Goal: Information Seeking & Learning: Check status

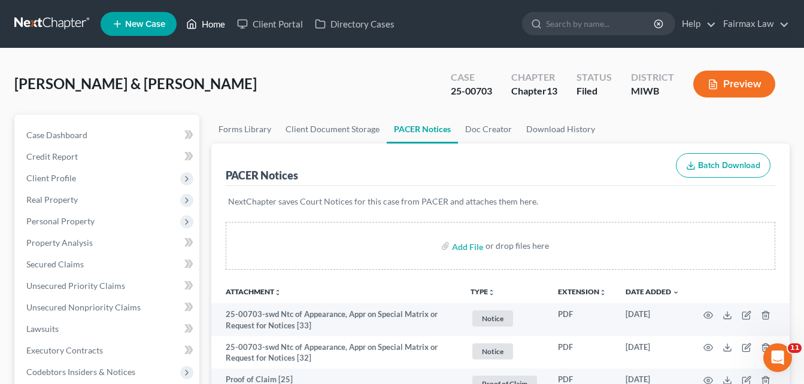
click at [213, 26] on link "Home" at bounding box center [205, 24] width 51 height 22
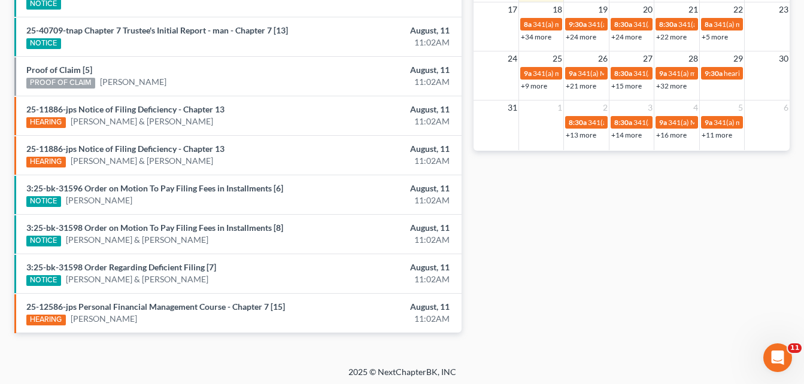
scroll to position [489, 0]
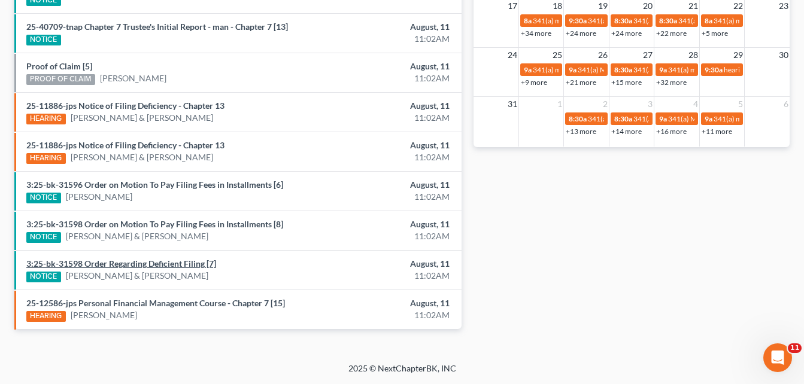
click at [156, 261] on link "3:25-bk-31598 Order Regarding Deficient Filing [7]" at bounding box center [121, 264] width 190 height 10
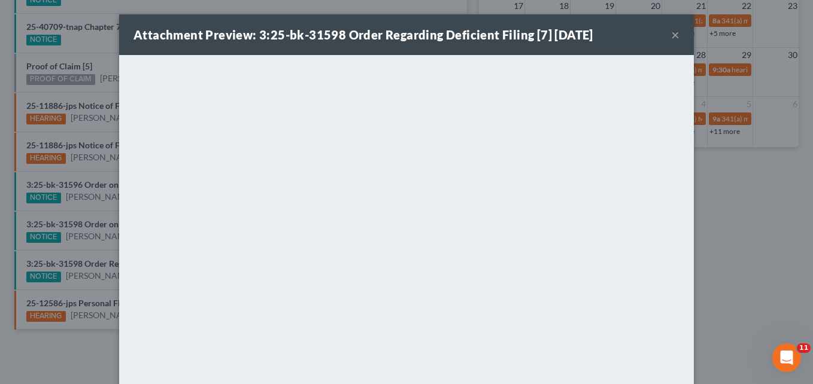
click at [671, 31] on button "×" at bounding box center [675, 35] width 8 height 14
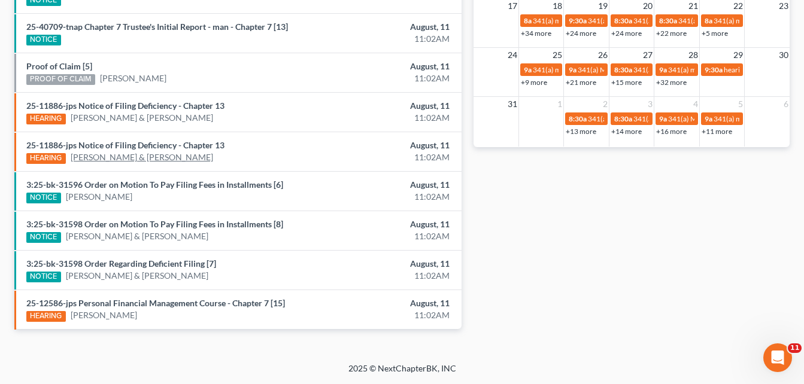
click at [158, 152] on link "[PERSON_NAME] & [PERSON_NAME]" at bounding box center [142, 157] width 142 height 12
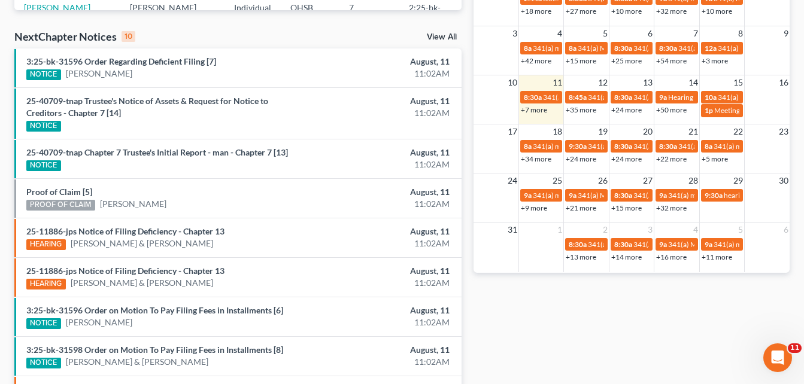
scroll to position [366, 0]
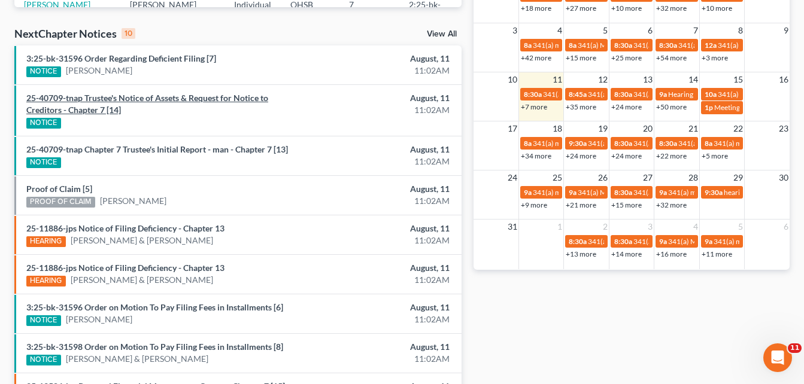
click at [35, 115] on link "25-40709-tnap Trustee's Notice of Assets & Request for Notice to Creditors - Ch…" at bounding box center [147, 104] width 242 height 22
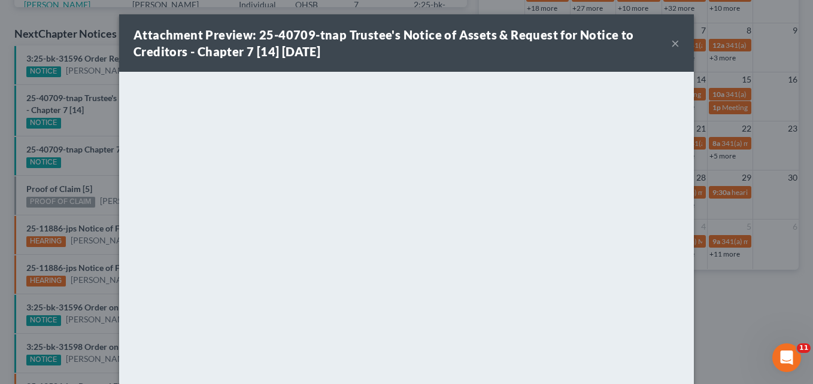
click at [672, 41] on button "×" at bounding box center [675, 43] width 8 height 14
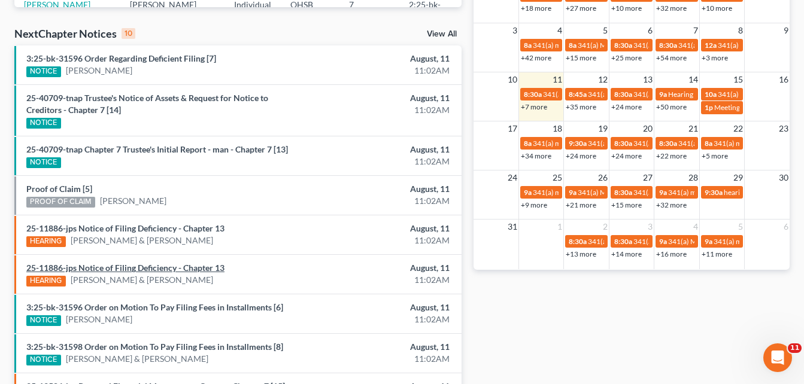
click at [92, 267] on link "25-11886-jps Notice of Filing Deficiency - Chapter 13" at bounding box center [125, 268] width 198 height 10
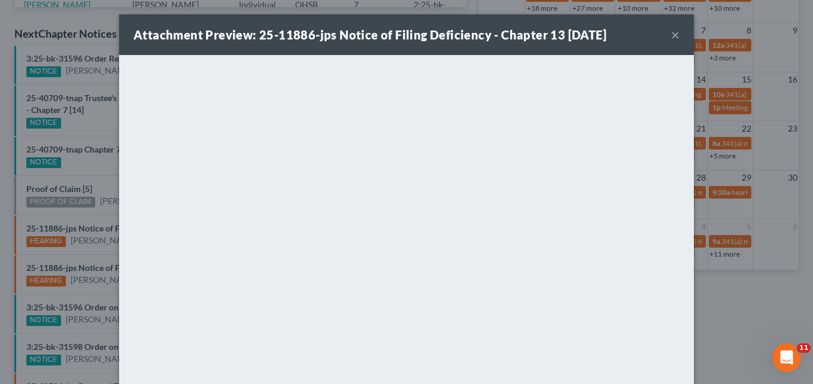
click at [671, 33] on button "×" at bounding box center [675, 35] width 8 height 14
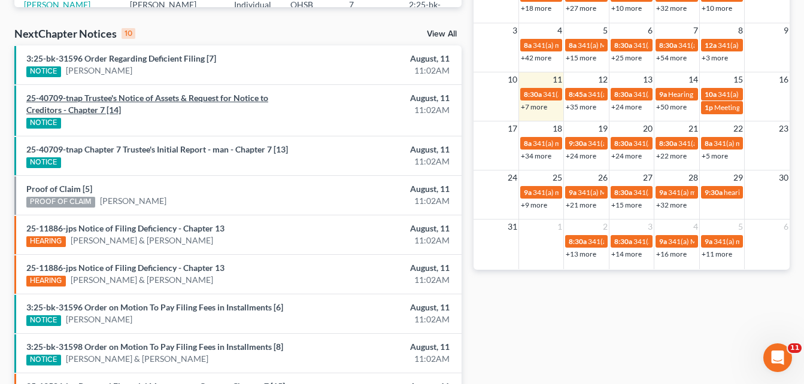
click at [80, 100] on link "25-40709-tnap Trustee's Notice of Assets & Request for Notice to Creditors - Ch…" at bounding box center [147, 104] width 242 height 22
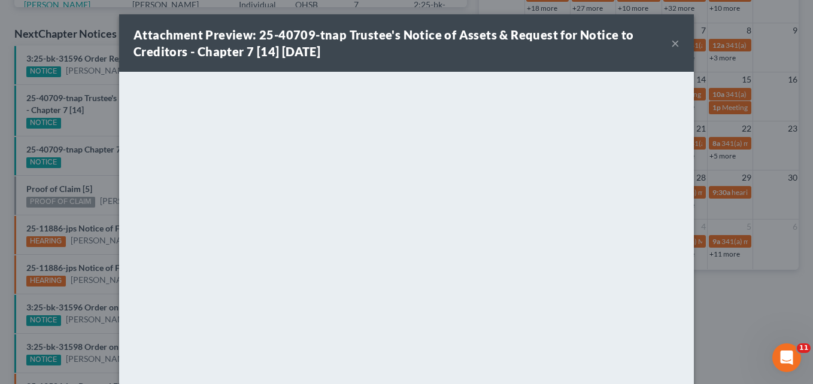
click at [671, 44] on button "×" at bounding box center [675, 43] width 8 height 14
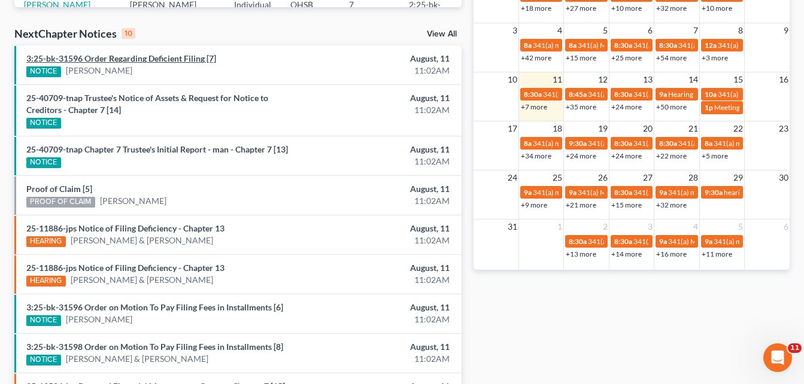
click at [149, 62] on link "3:25-bk-31596 Order Regarding Deficient Filing [7]" at bounding box center [121, 58] width 190 height 10
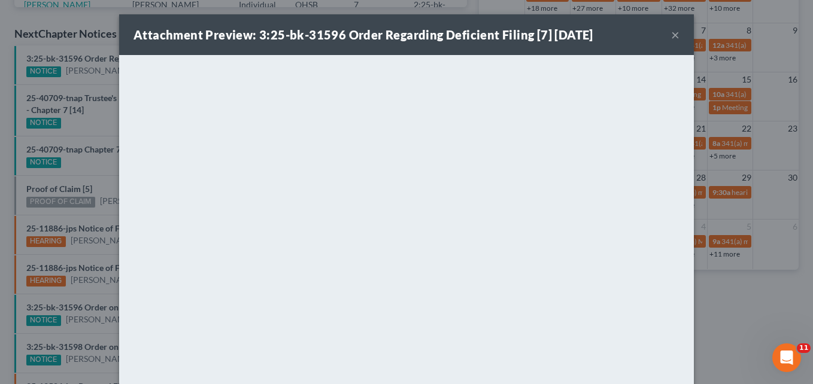
click at [671, 31] on button "×" at bounding box center [675, 35] width 8 height 14
